Goal: Navigation & Orientation: Find specific page/section

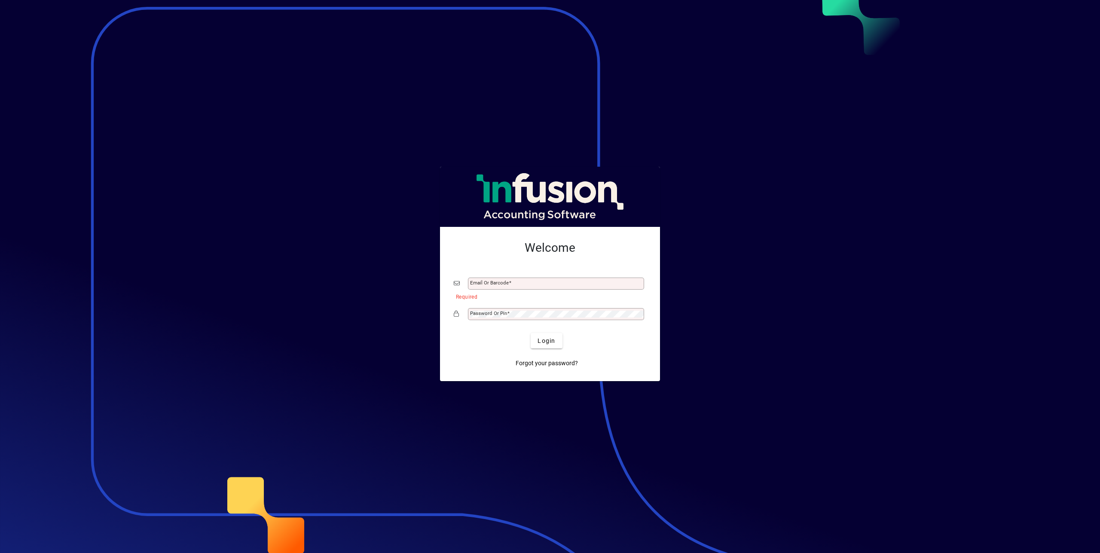
type input "**********"
click at [551, 342] on span "Login" at bounding box center [546, 340] width 18 height 9
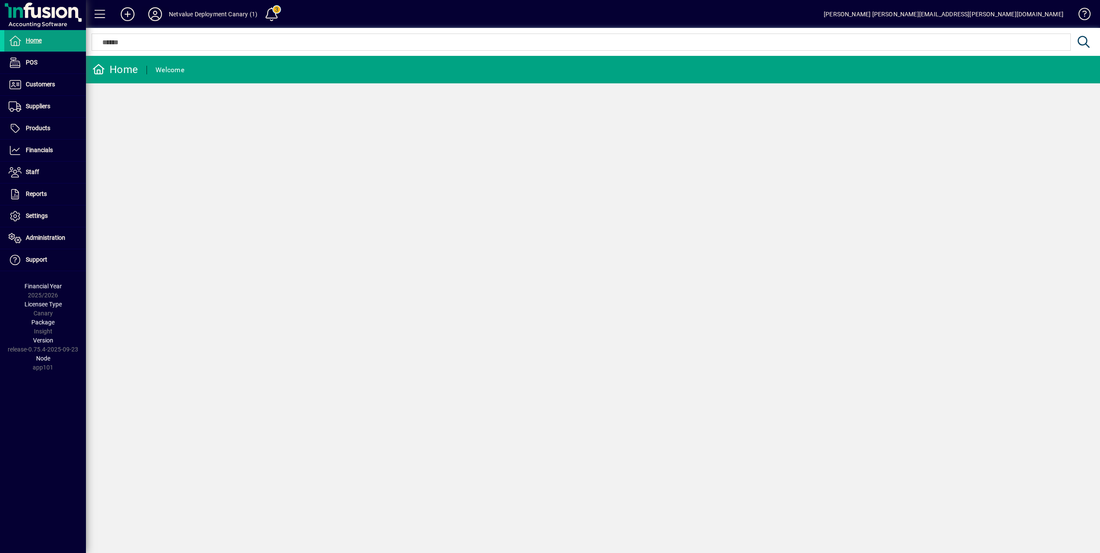
click at [165, 16] on span at bounding box center [154, 14] width 27 height 21
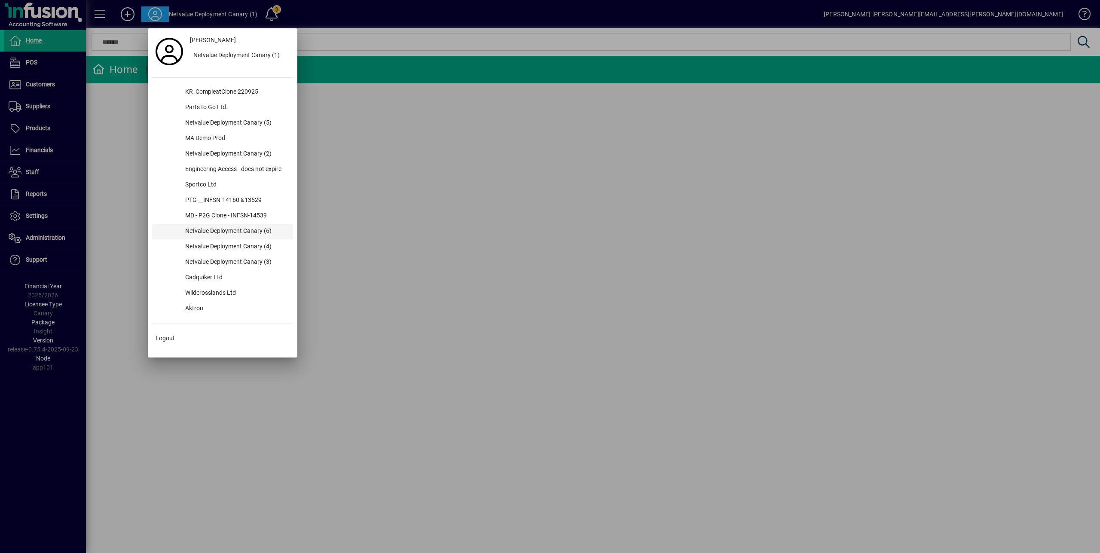
click at [269, 233] on div "Netvalue Deployment Canary (6)" at bounding box center [235, 231] width 115 height 15
